Goal: Information Seeking & Learning: Learn about a topic

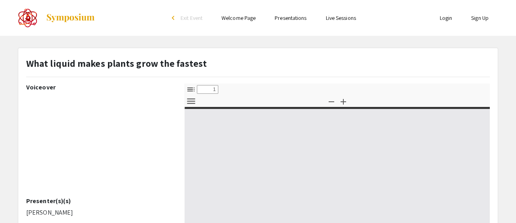
select select "custom"
type input "0"
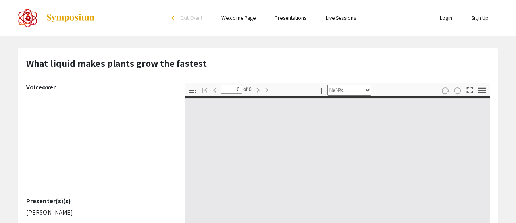
select select "auto"
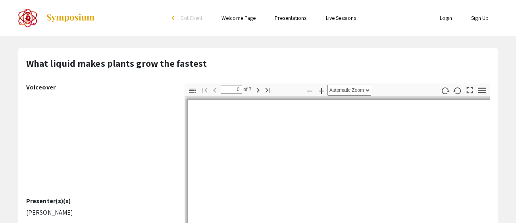
type input "1"
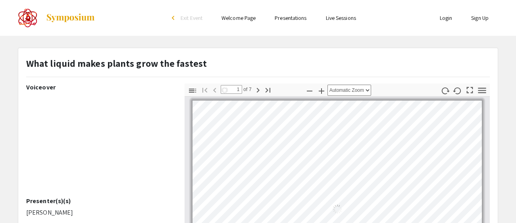
select select "auto"
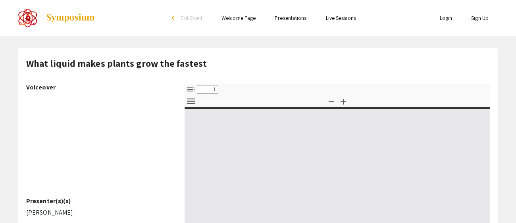
select select "custom"
type input "0"
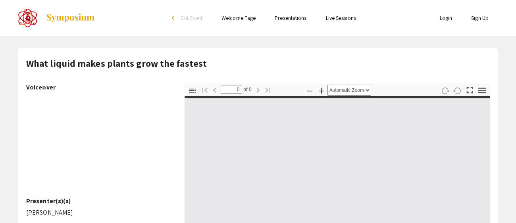
select select "custom"
type input "1"
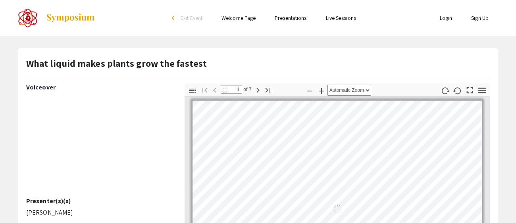
select select "auto"
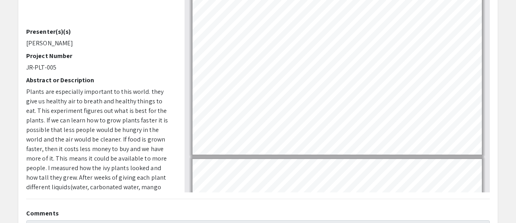
type input "1"
